Goal: Task Accomplishment & Management: Manage account settings

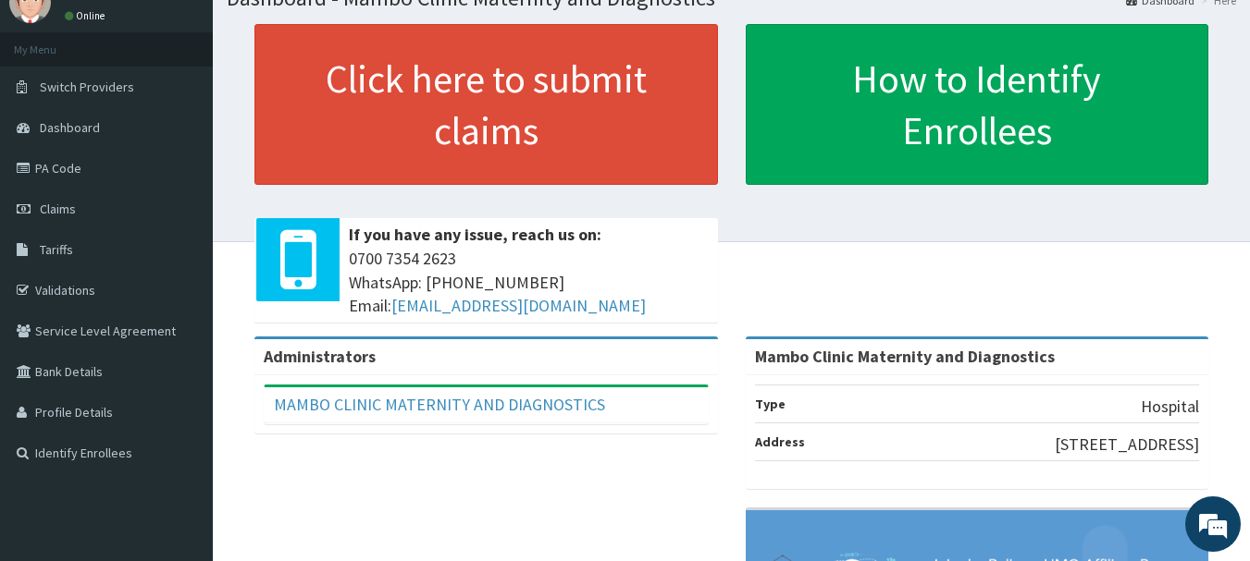
scroll to position [111, 0]
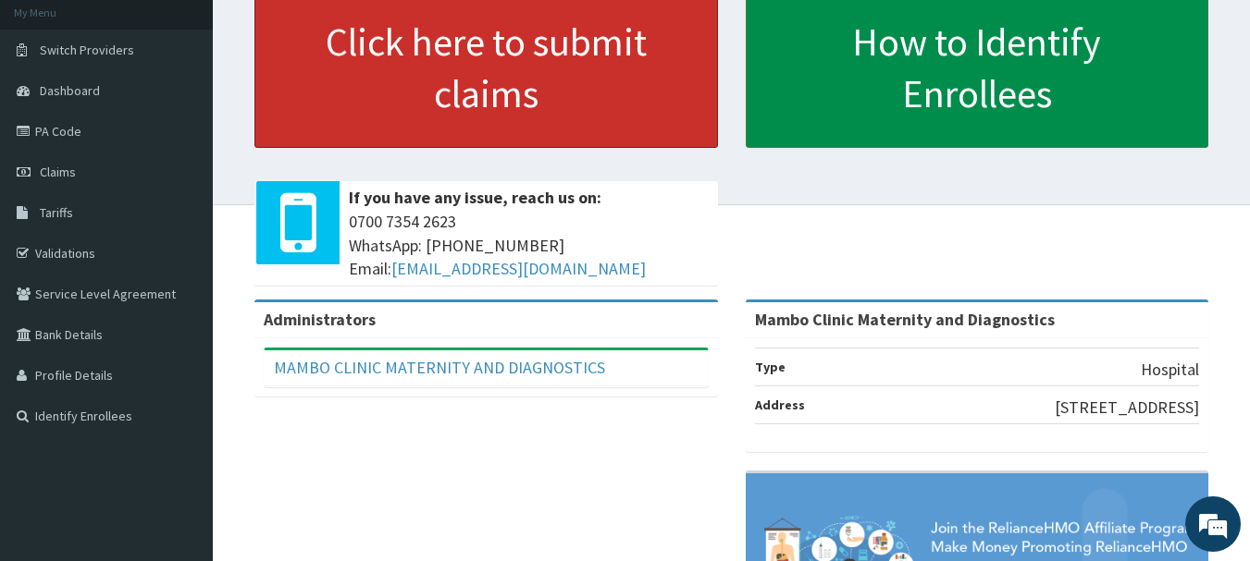
drag, startPoint x: 503, startPoint y: 133, endPoint x: 1148, endPoint y: 77, distance: 647.2
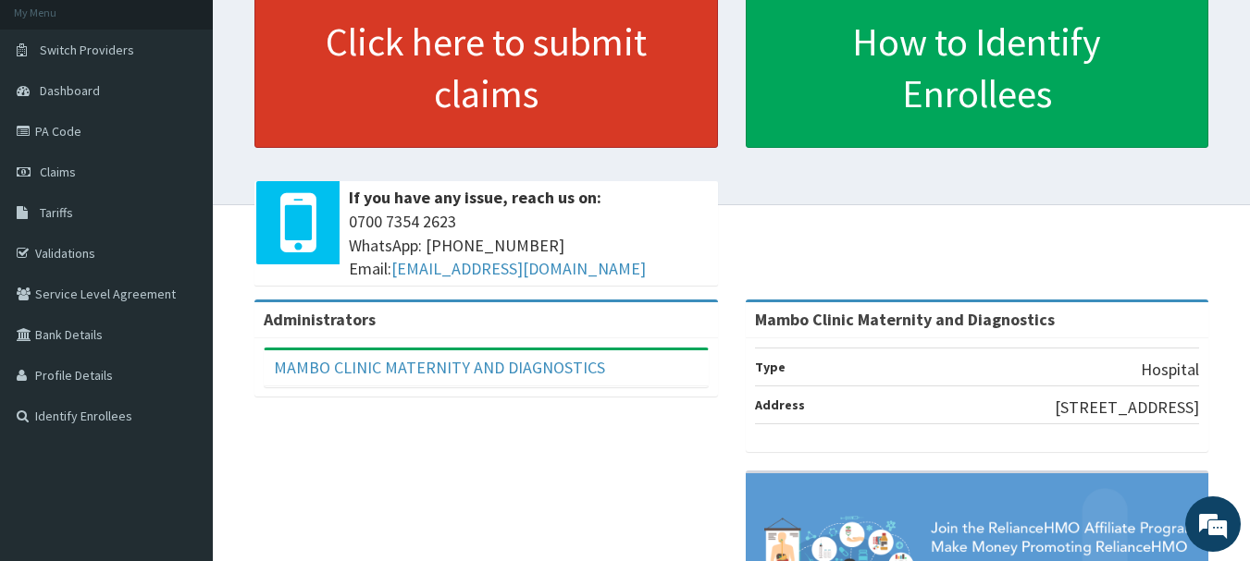
drag, startPoint x: 1148, startPoint y: 77, endPoint x: 701, endPoint y: 67, distance: 446.9
click at [1203, 224] on div "Click here to submit claims If you have any issue, reach us on: 0700 7354 2623 …" at bounding box center [731, 143] width 1009 height 313
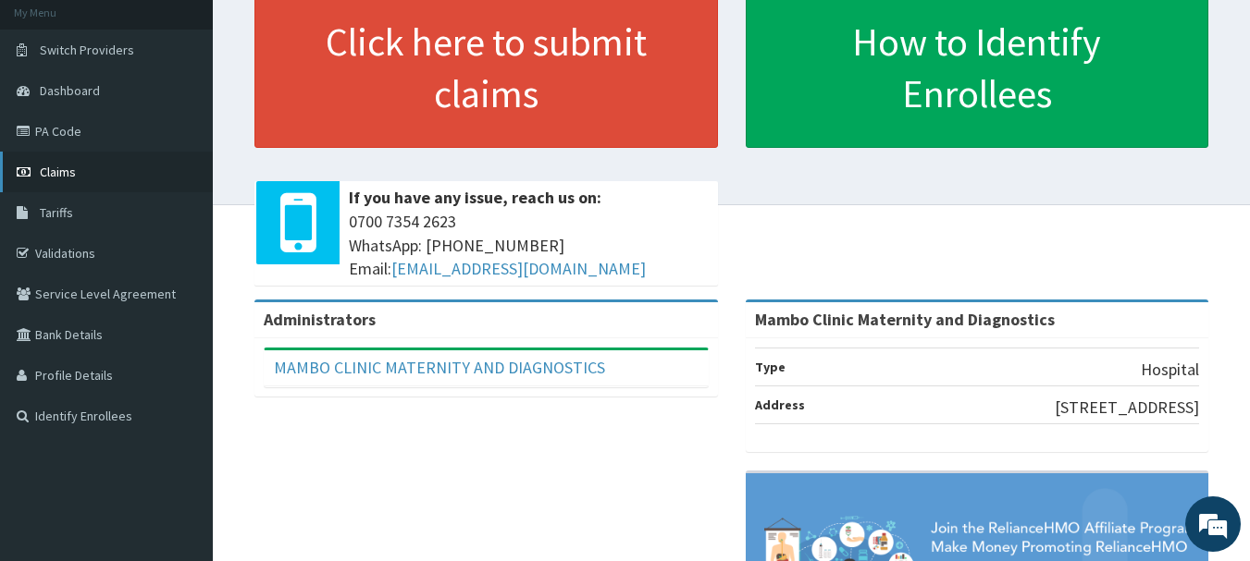
click at [109, 171] on link "Claims" at bounding box center [106, 172] width 213 height 41
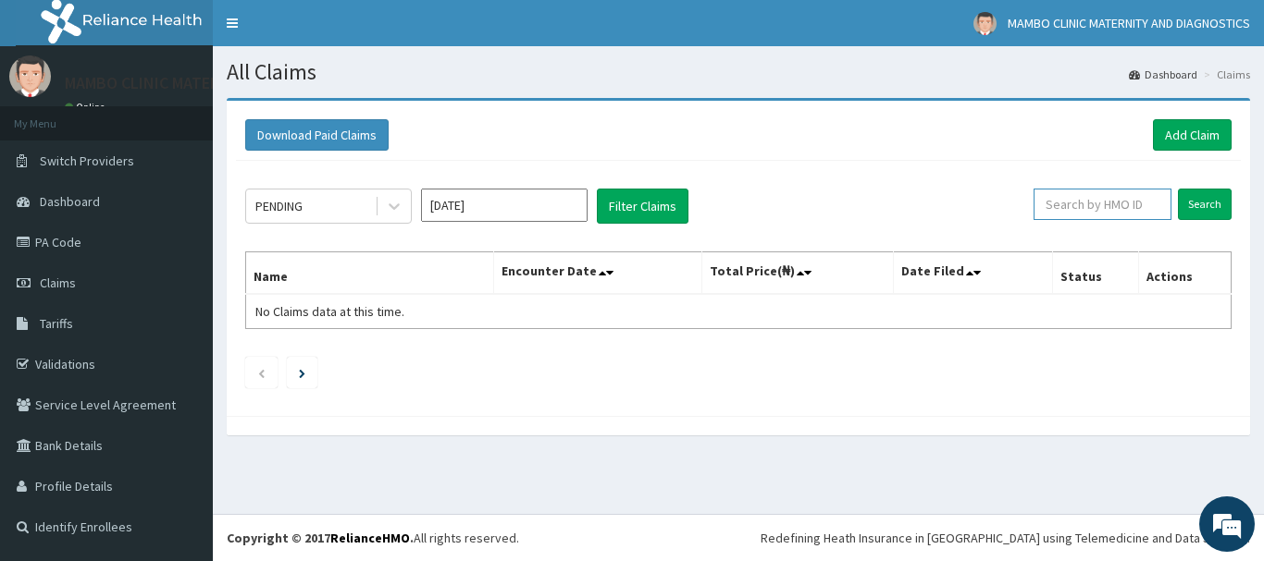
click at [1074, 206] on input "text" at bounding box center [1102, 204] width 138 height 31
type input "AVL/10154/D"
click at [1200, 199] on input "Search" at bounding box center [1205, 204] width 54 height 31
click at [1210, 204] on input "Search" at bounding box center [1205, 204] width 54 height 31
click at [80, 238] on link "PA Code" at bounding box center [106, 242] width 213 height 41
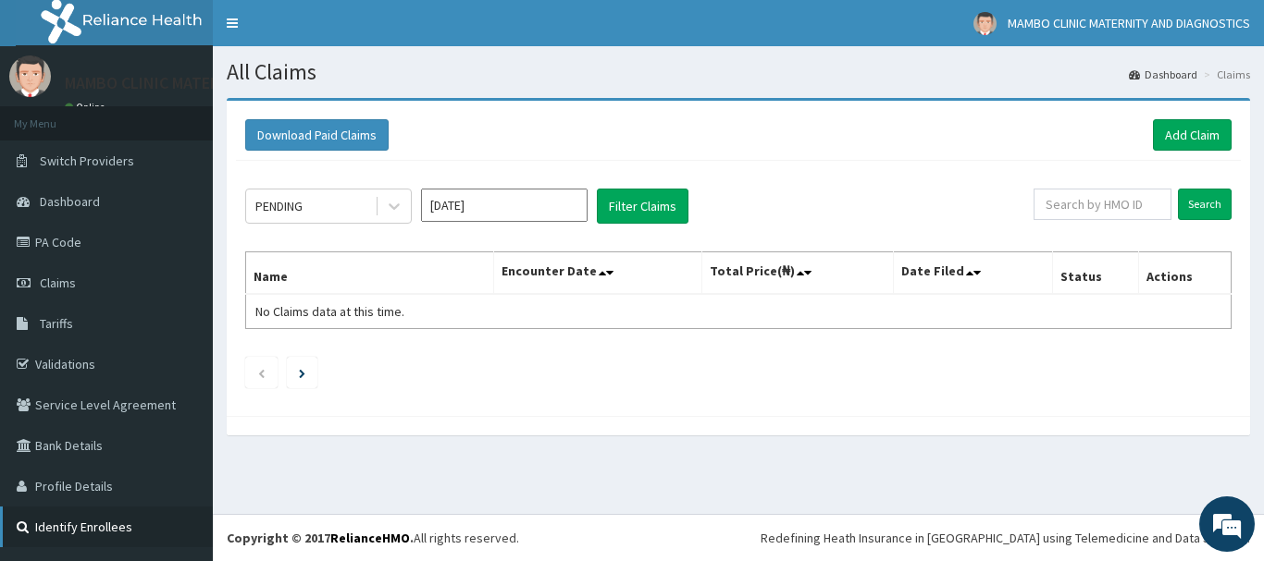
click at [114, 522] on link "Identify Enrollees" at bounding box center [106, 527] width 213 height 41
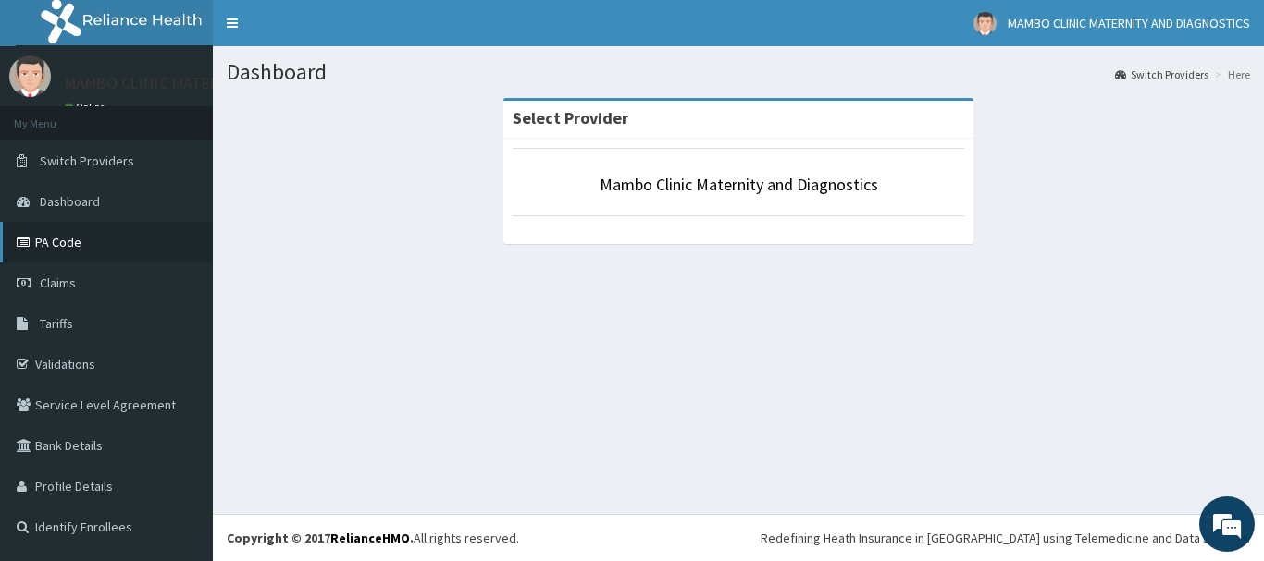
click at [77, 241] on link "PA Code" at bounding box center [106, 242] width 213 height 41
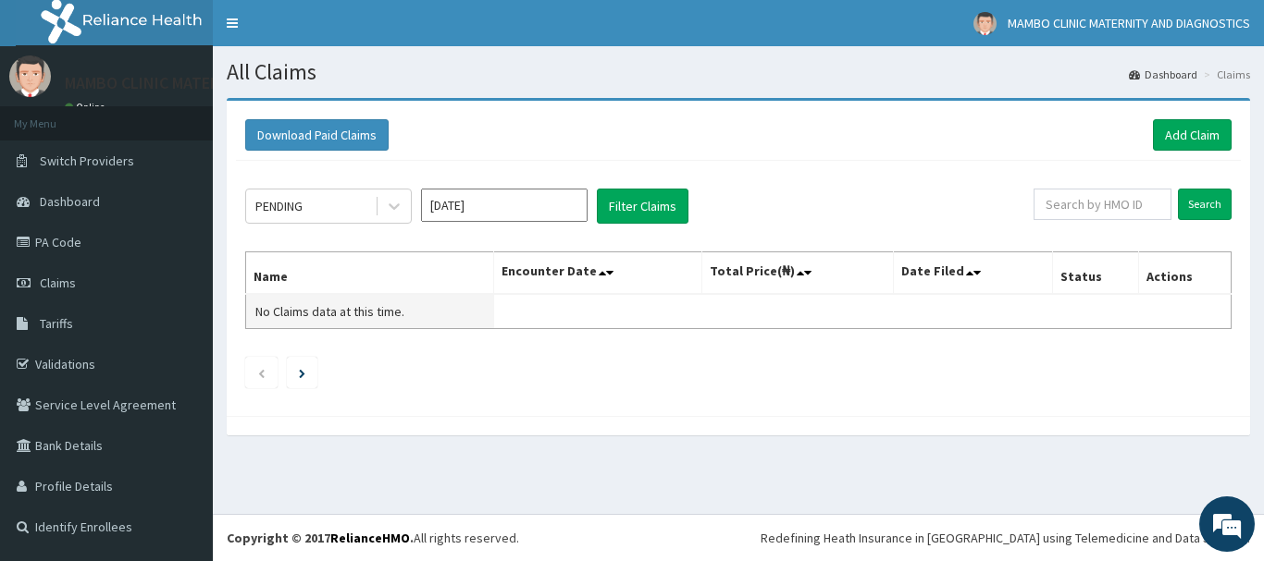
click at [321, 304] on span "No Claims data at this time." at bounding box center [329, 311] width 149 height 17
click at [297, 218] on div "PENDING" at bounding box center [310, 206] width 129 height 30
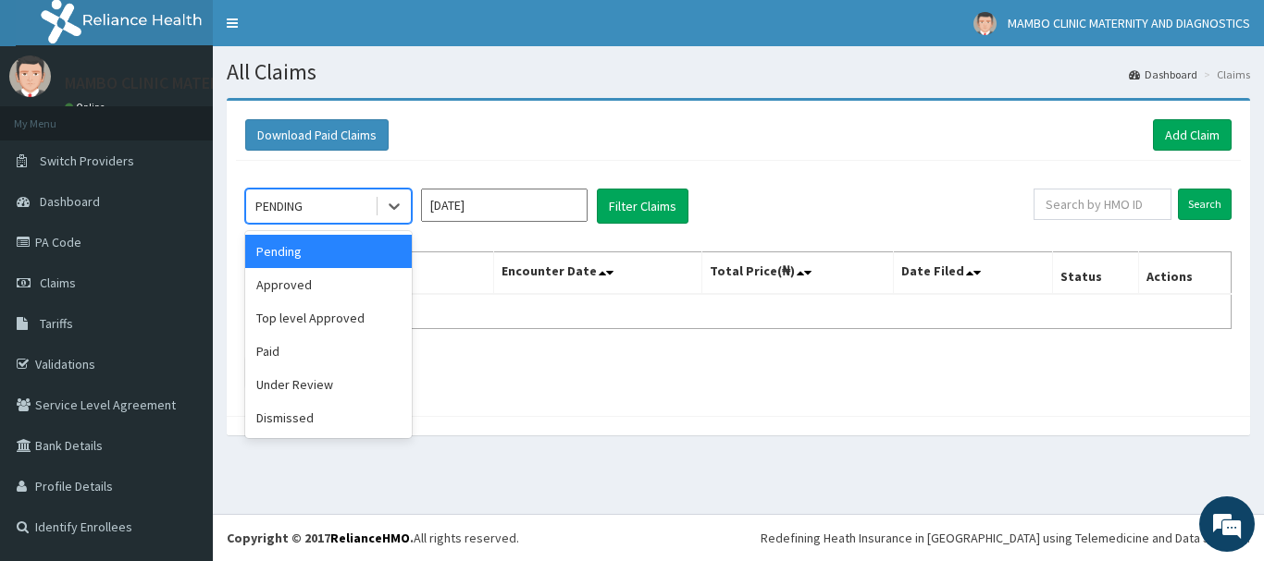
click at [342, 250] on div "Pending" at bounding box center [328, 251] width 167 height 33
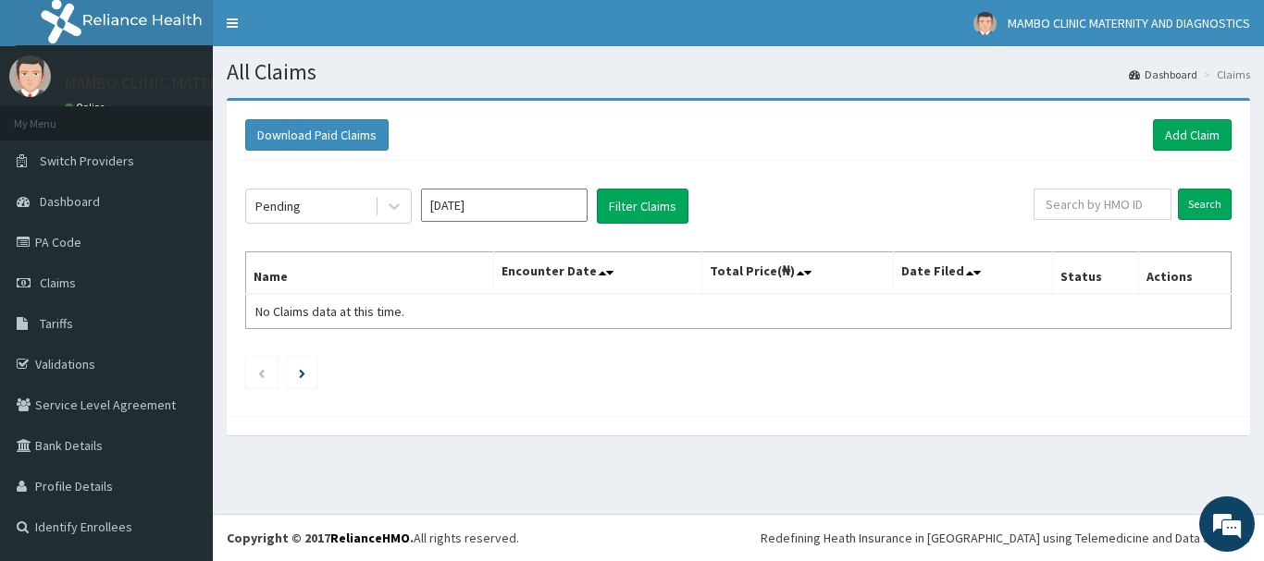
click at [743, 262] on th "Total Price(₦)" at bounding box center [797, 274] width 192 height 43
click at [1102, 204] on input "text" at bounding box center [1102, 204] width 138 height 31
click at [239, 368] on div "Pending Aug 2025 Filter Claims Search Name Encounter Date Total Price(₦) Date F…" at bounding box center [738, 284] width 1005 height 246
click at [71, 234] on link "PA Code" at bounding box center [106, 242] width 213 height 41
click at [77, 319] on link "Tariffs" at bounding box center [106, 323] width 213 height 41
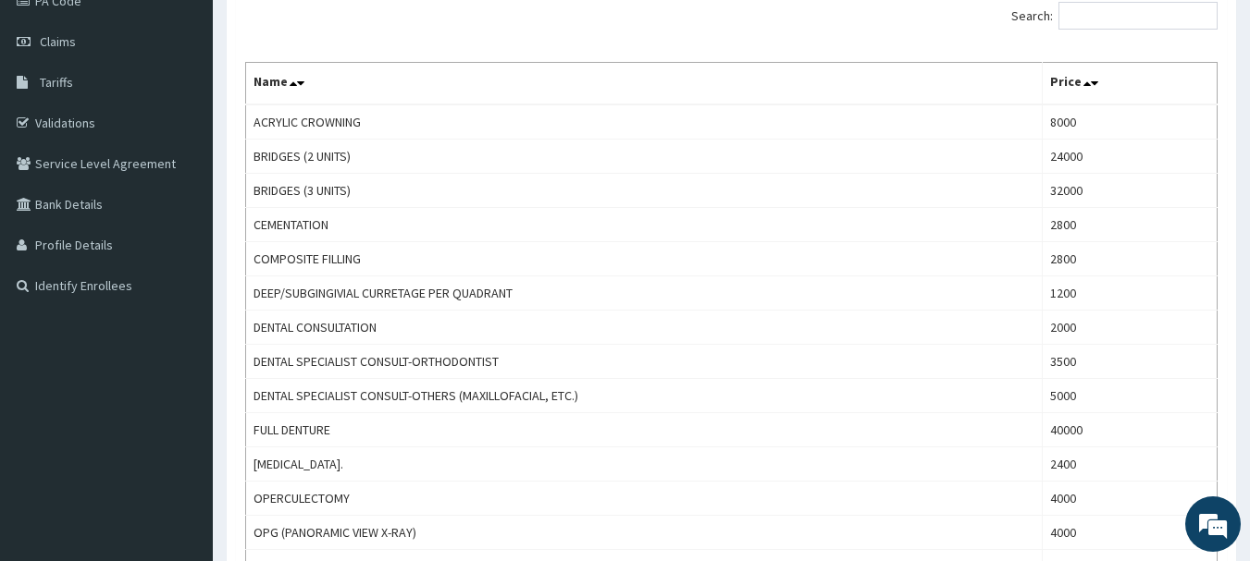
scroll to position [259, 0]
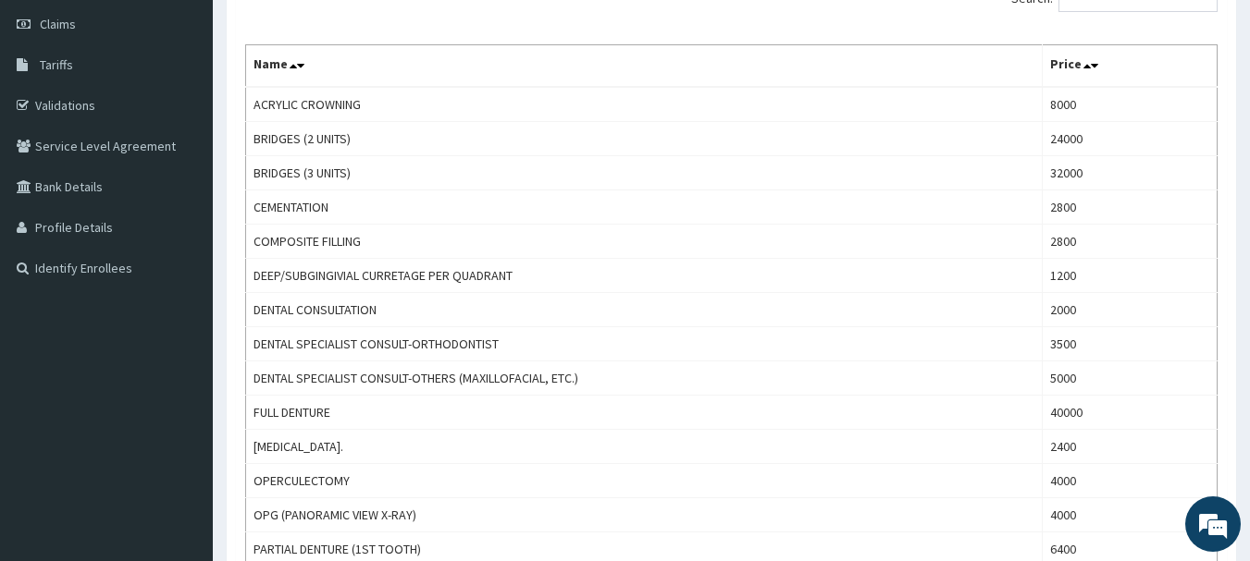
click at [1242, 546] on div "Tariffs Provider - Mambo Clinic Maternity and Diagnostics Dental Drugs Gym Imag…" at bounding box center [731, 442] width 1037 height 1207
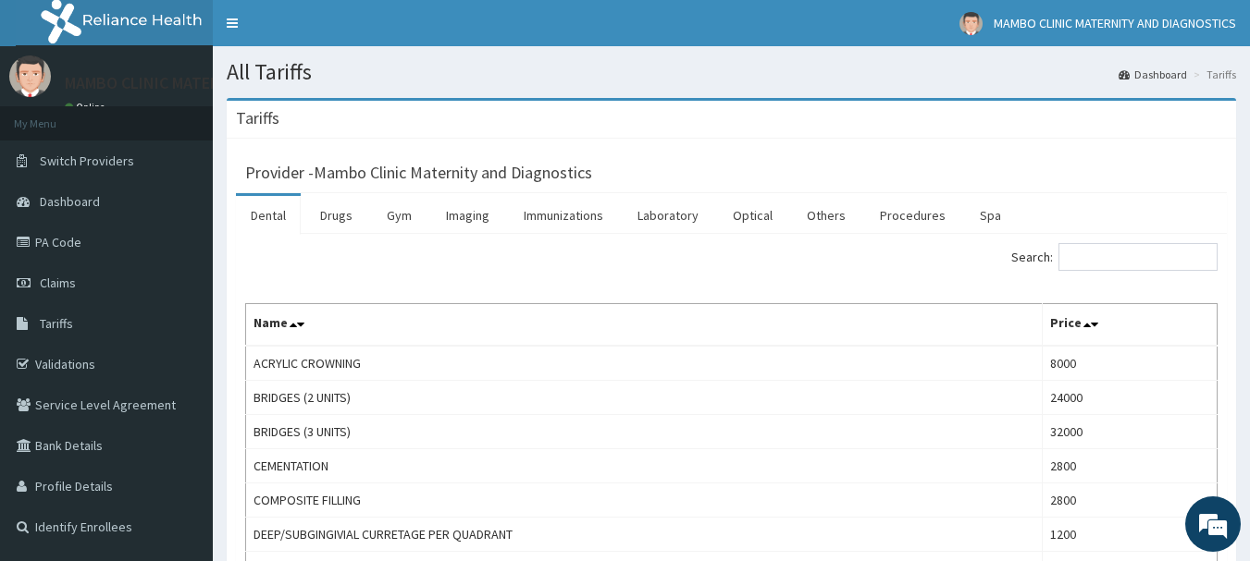
scroll to position [3, 0]
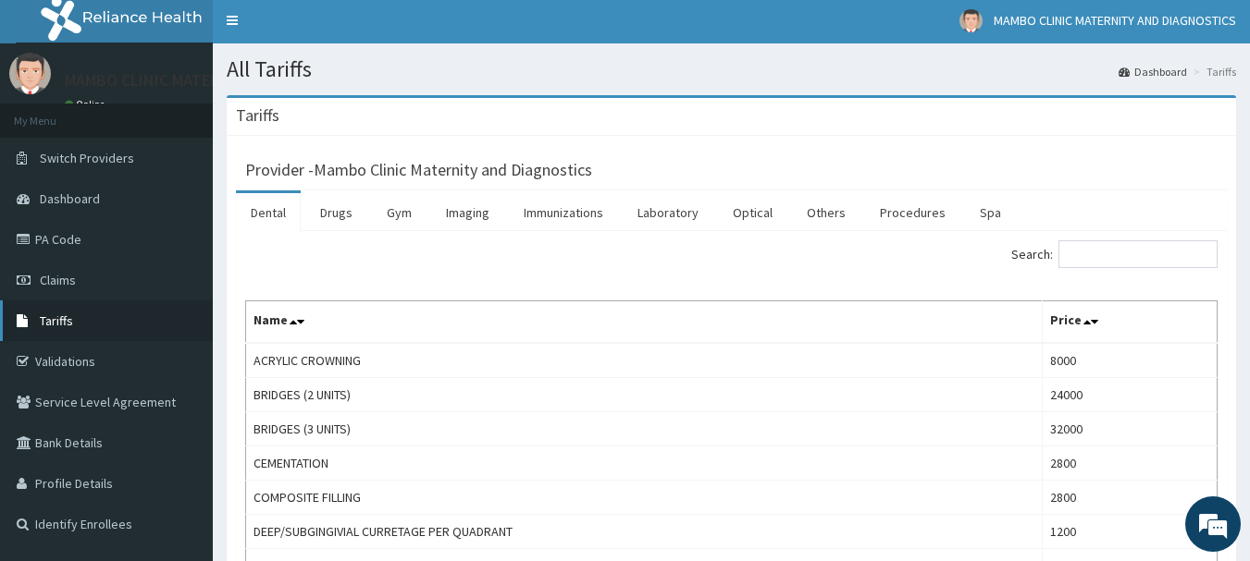
drag, startPoint x: 90, startPoint y: 356, endPoint x: 78, endPoint y: 340, distance: 19.8
click at [89, 356] on link "Validations" at bounding box center [106, 361] width 213 height 41
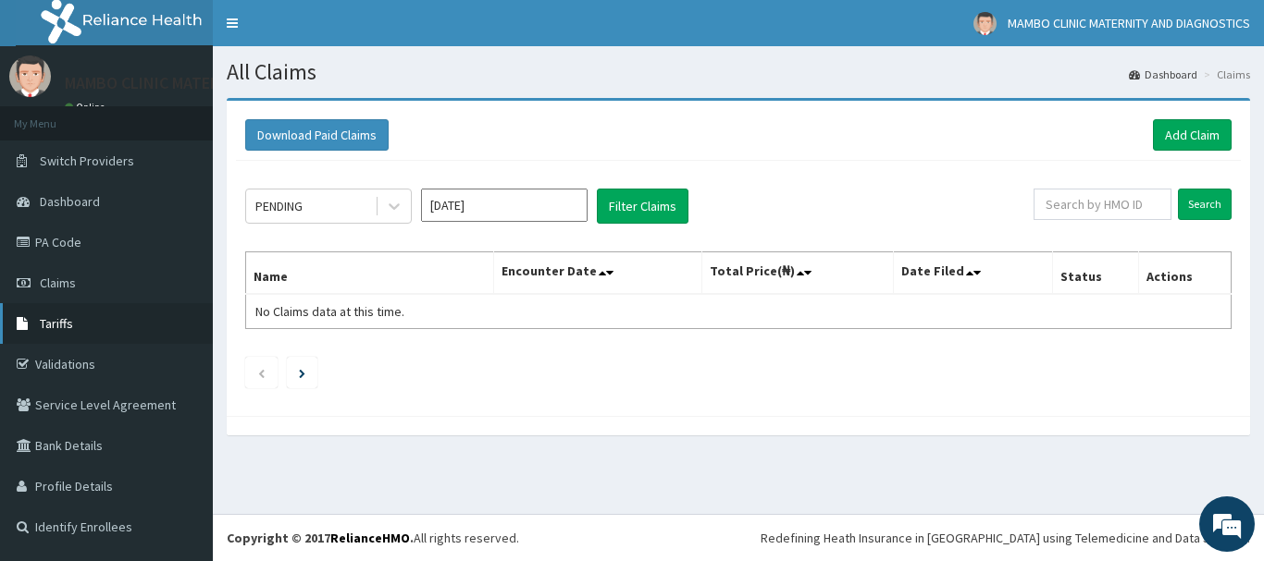
click at [76, 313] on link "Tariffs" at bounding box center [106, 323] width 213 height 41
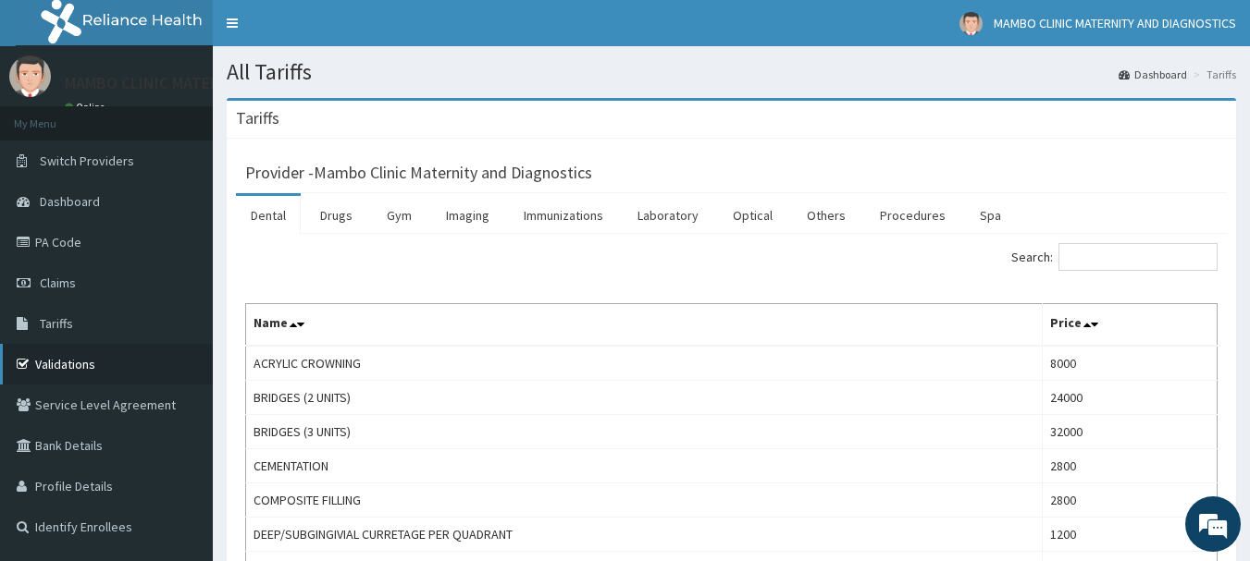
click at [77, 358] on link "Validations" at bounding box center [106, 364] width 213 height 41
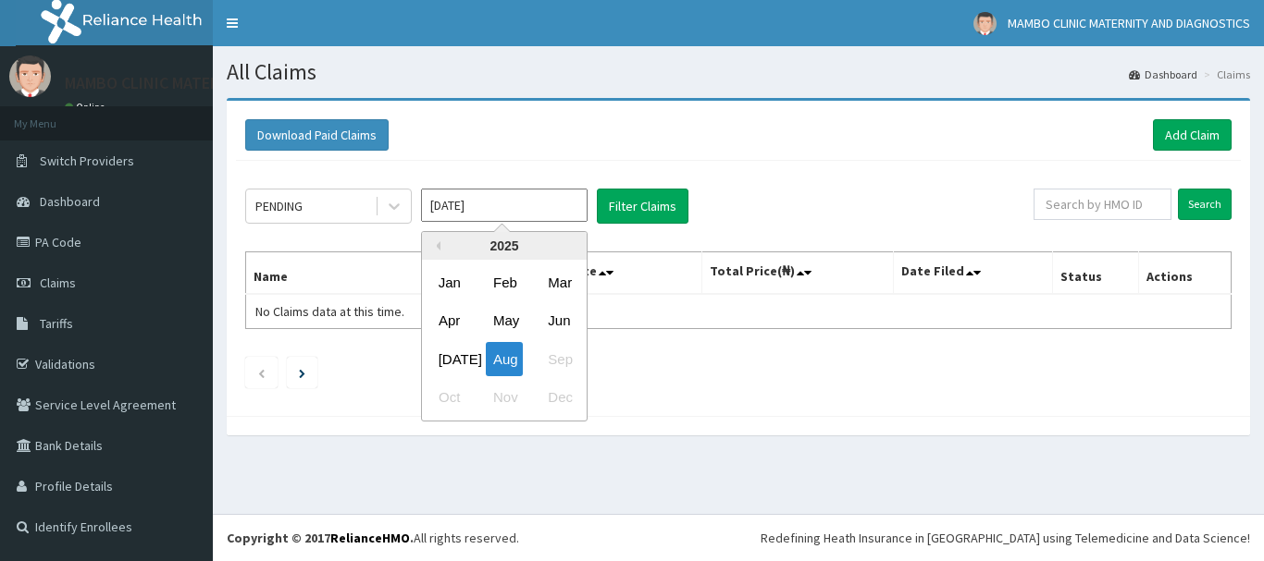
click at [491, 210] on input "[DATE]" at bounding box center [504, 205] width 167 height 33
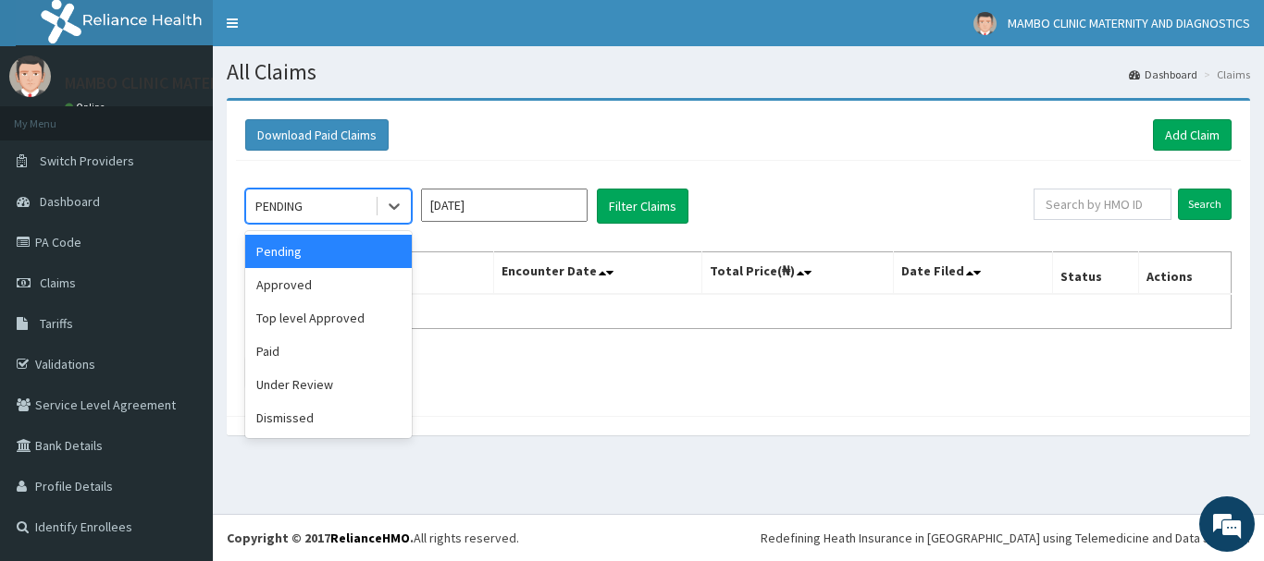
click at [332, 202] on div "PENDING" at bounding box center [310, 206] width 129 height 30
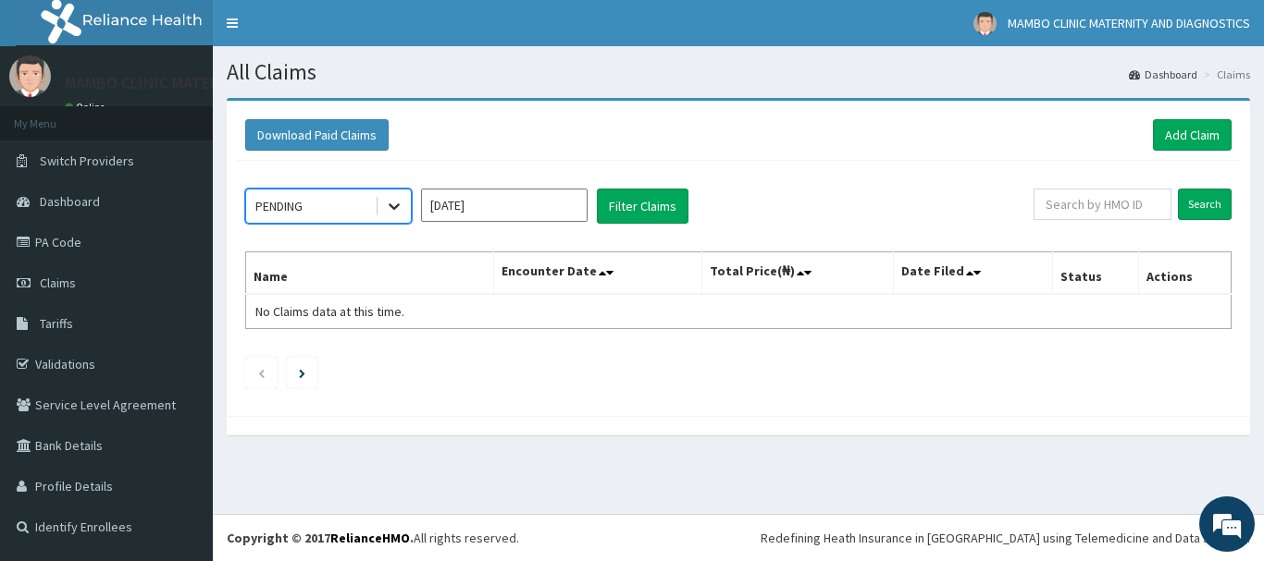
click at [399, 201] on icon at bounding box center [394, 206] width 19 height 19
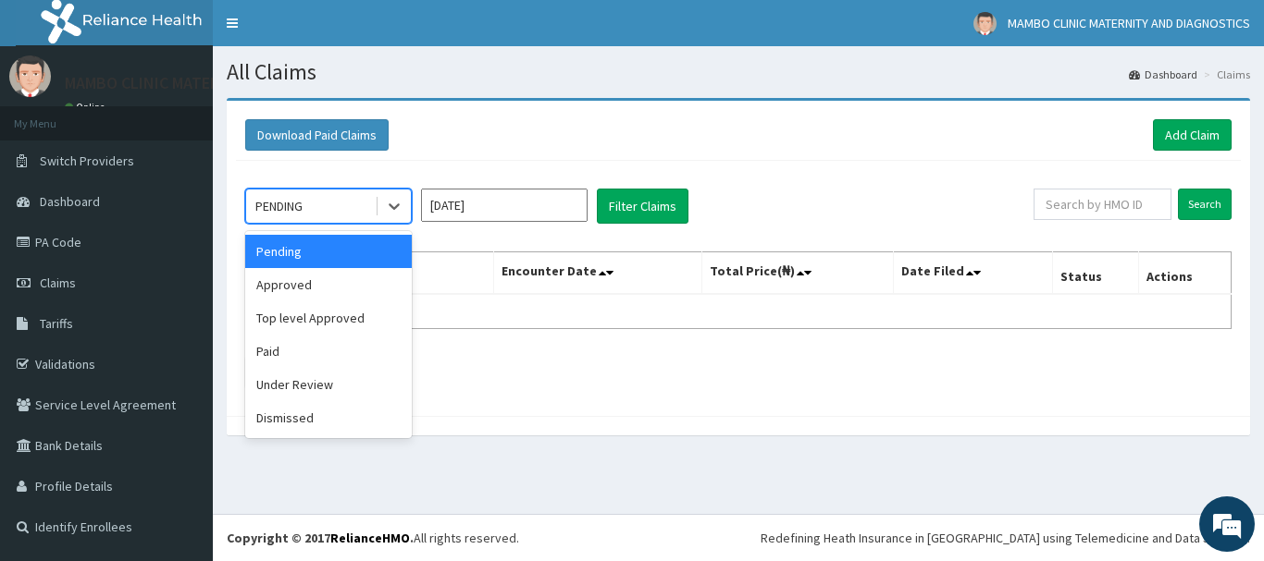
click at [334, 205] on div "PENDING" at bounding box center [310, 206] width 129 height 30
drag, startPoint x: 370, startPoint y: 301, endPoint x: 380, endPoint y: 311, distance: 14.4
click at [380, 311] on div "Pending Approved Top level Approved Paid Under Review Dismissed" at bounding box center [328, 334] width 167 height 207
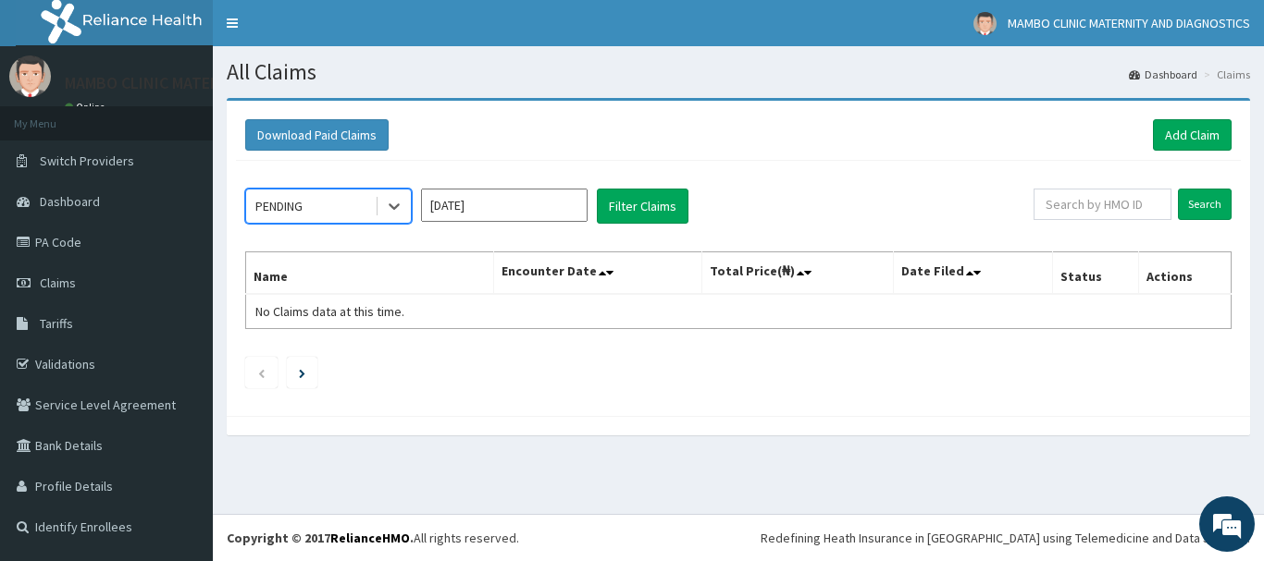
click at [314, 207] on div "PENDING" at bounding box center [310, 206] width 129 height 30
click at [86, 197] on span "Dashboard" at bounding box center [70, 201] width 60 height 17
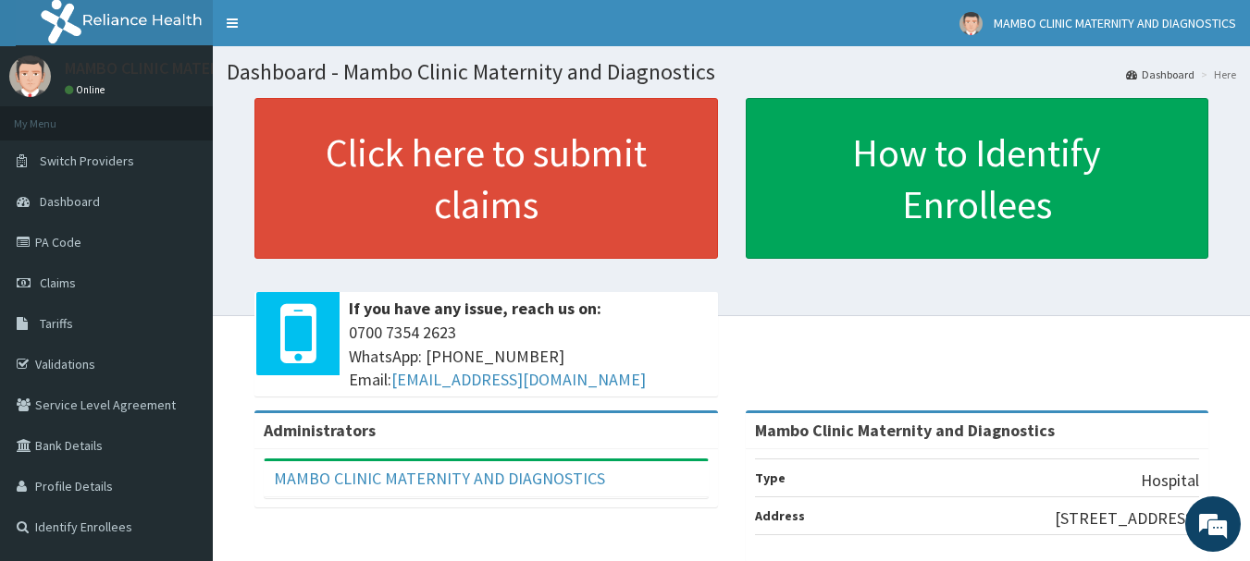
scroll to position [37, 0]
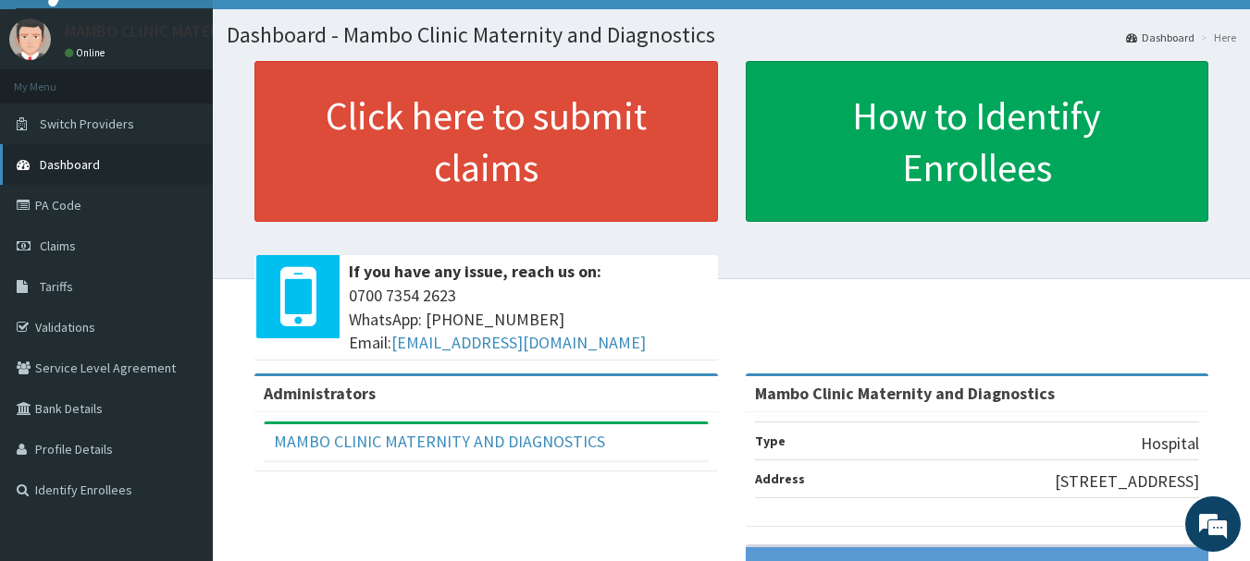
click at [81, 167] on span "Dashboard" at bounding box center [70, 164] width 60 height 17
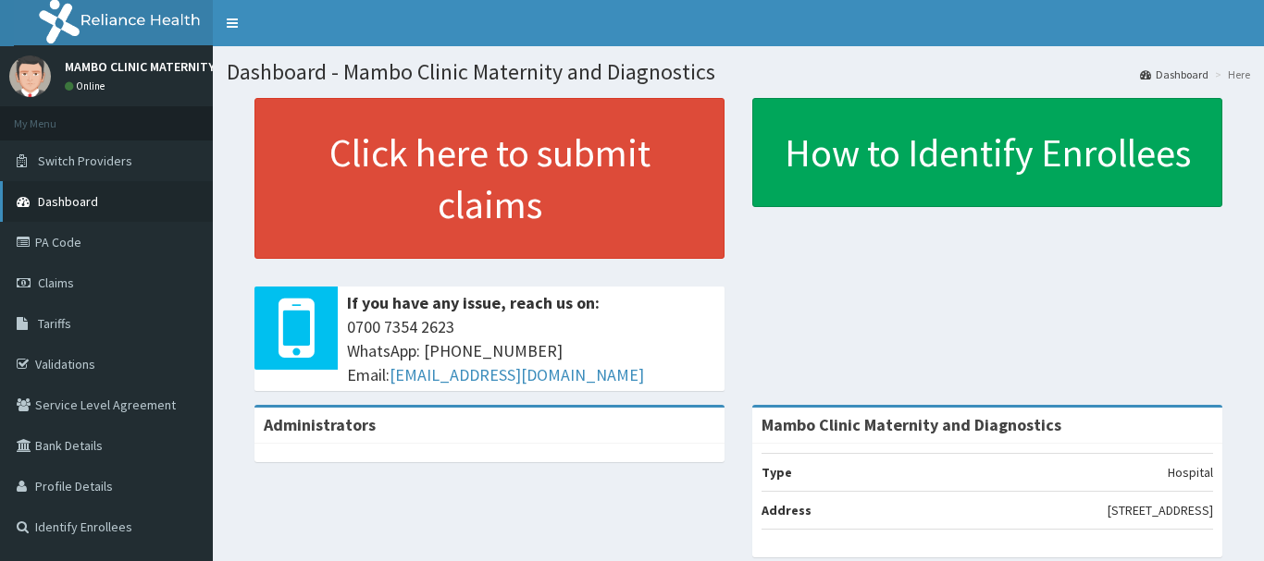
click at [76, 205] on span "Dashboard" at bounding box center [68, 201] width 60 height 17
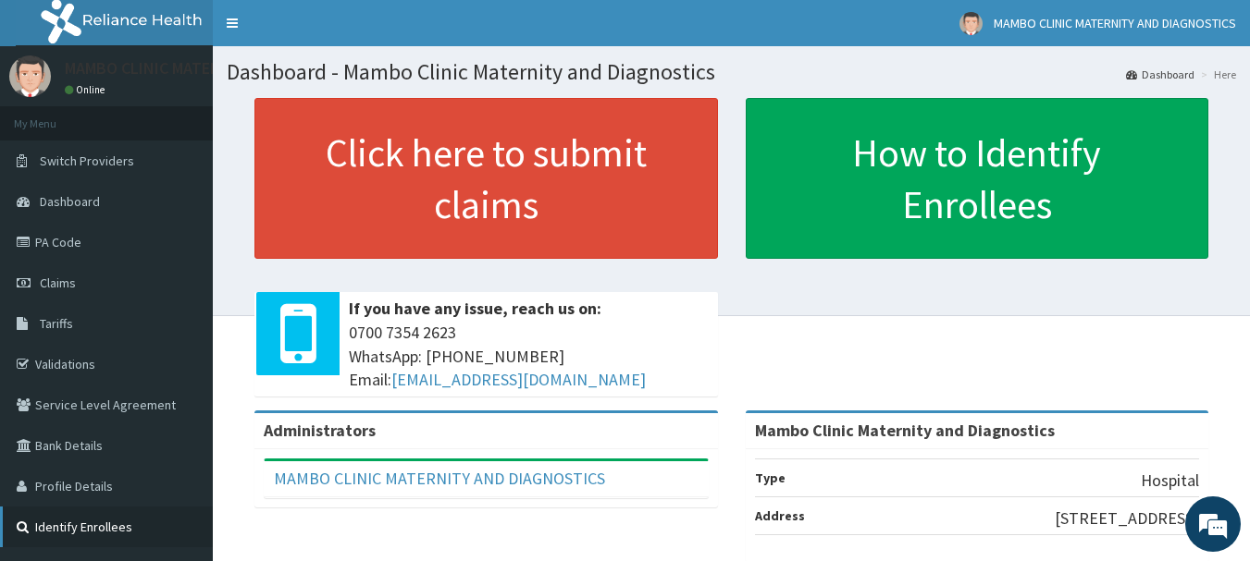
click at [138, 521] on link "Identify Enrollees" at bounding box center [106, 527] width 213 height 41
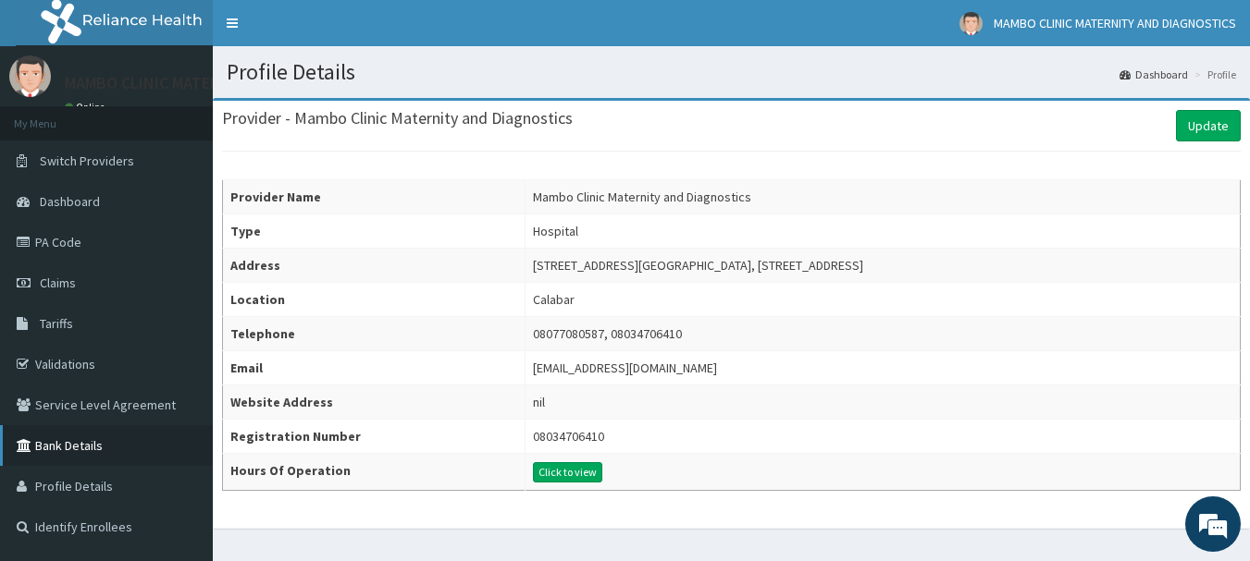
click at [75, 440] on link "Bank Details" at bounding box center [106, 446] width 213 height 41
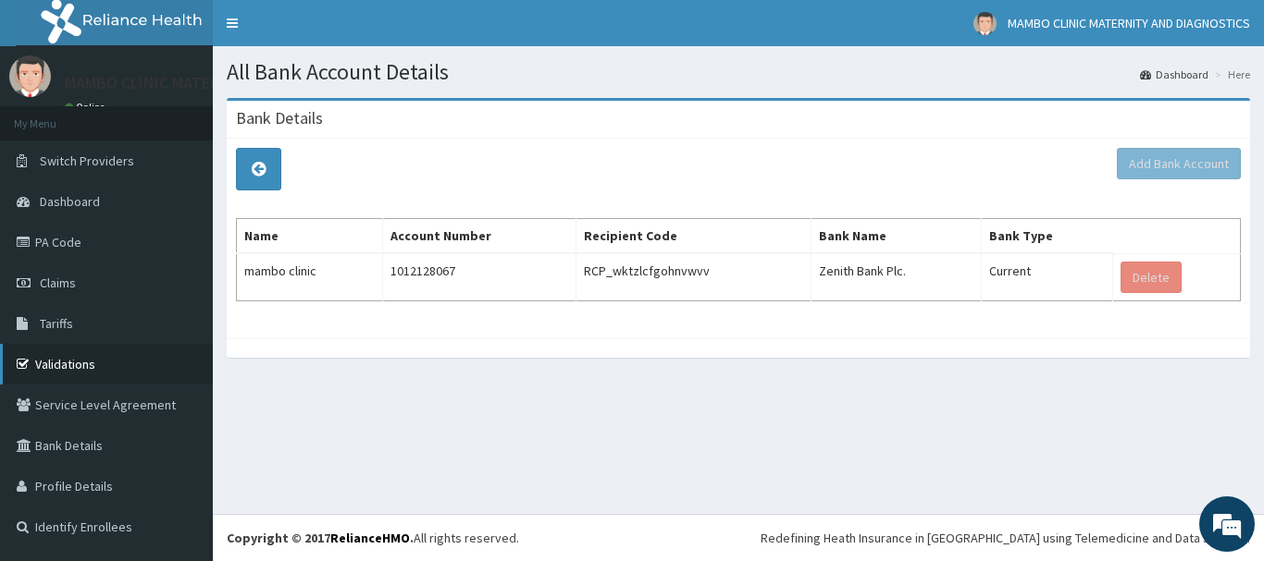
click at [56, 364] on link "Validations" at bounding box center [106, 364] width 213 height 41
